Goal: Find specific page/section: Find specific page/section

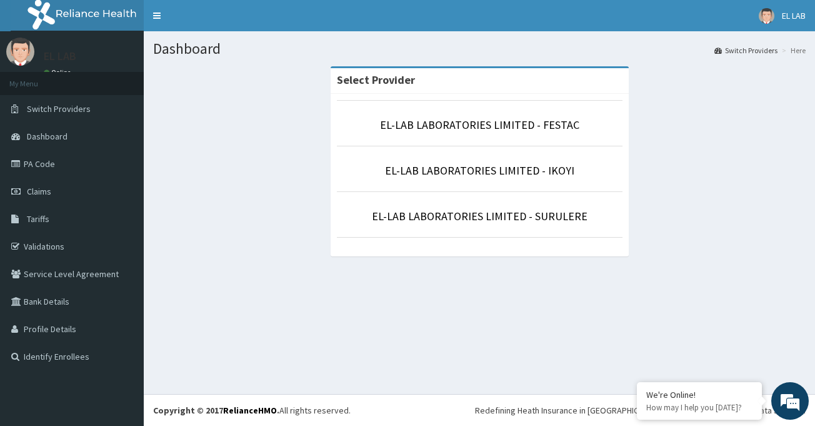
click at [490, 139] on li "EL-LAB LABORATORIES LIMITED - FESTAC" at bounding box center [480, 123] width 286 height 46
click at [479, 124] on link "EL-LAB LABORATORIES LIMITED - FESTAC" at bounding box center [479, 125] width 199 height 14
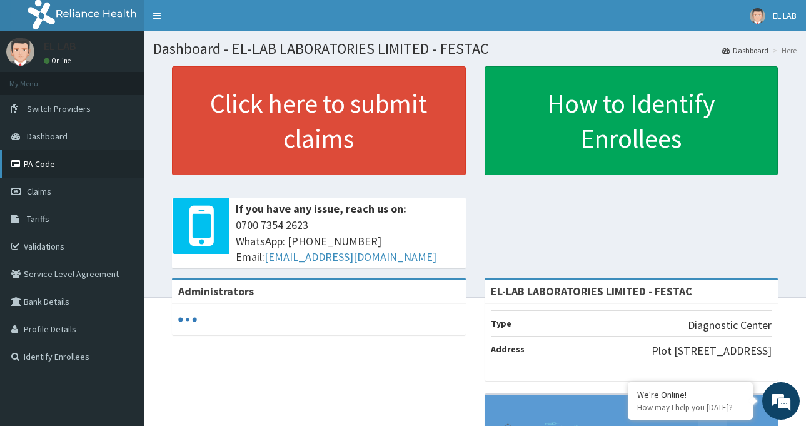
click at [64, 170] on link "PA Code" at bounding box center [72, 164] width 144 height 28
